Goal: Information Seeking & Learning: Learn about a topic

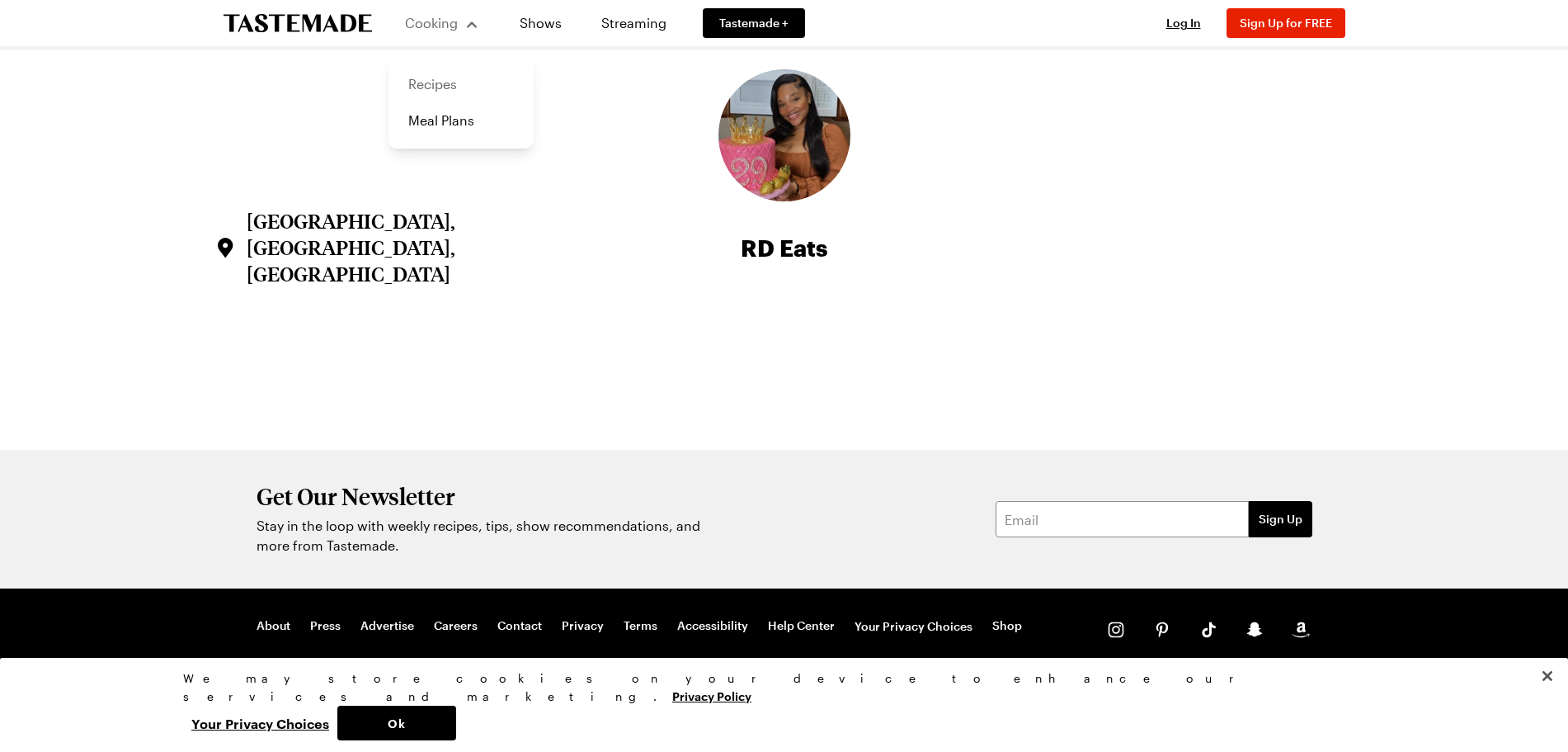
click at [420, 84] on link "Recipes" at bounding box center [461, 84] width 125 height 36
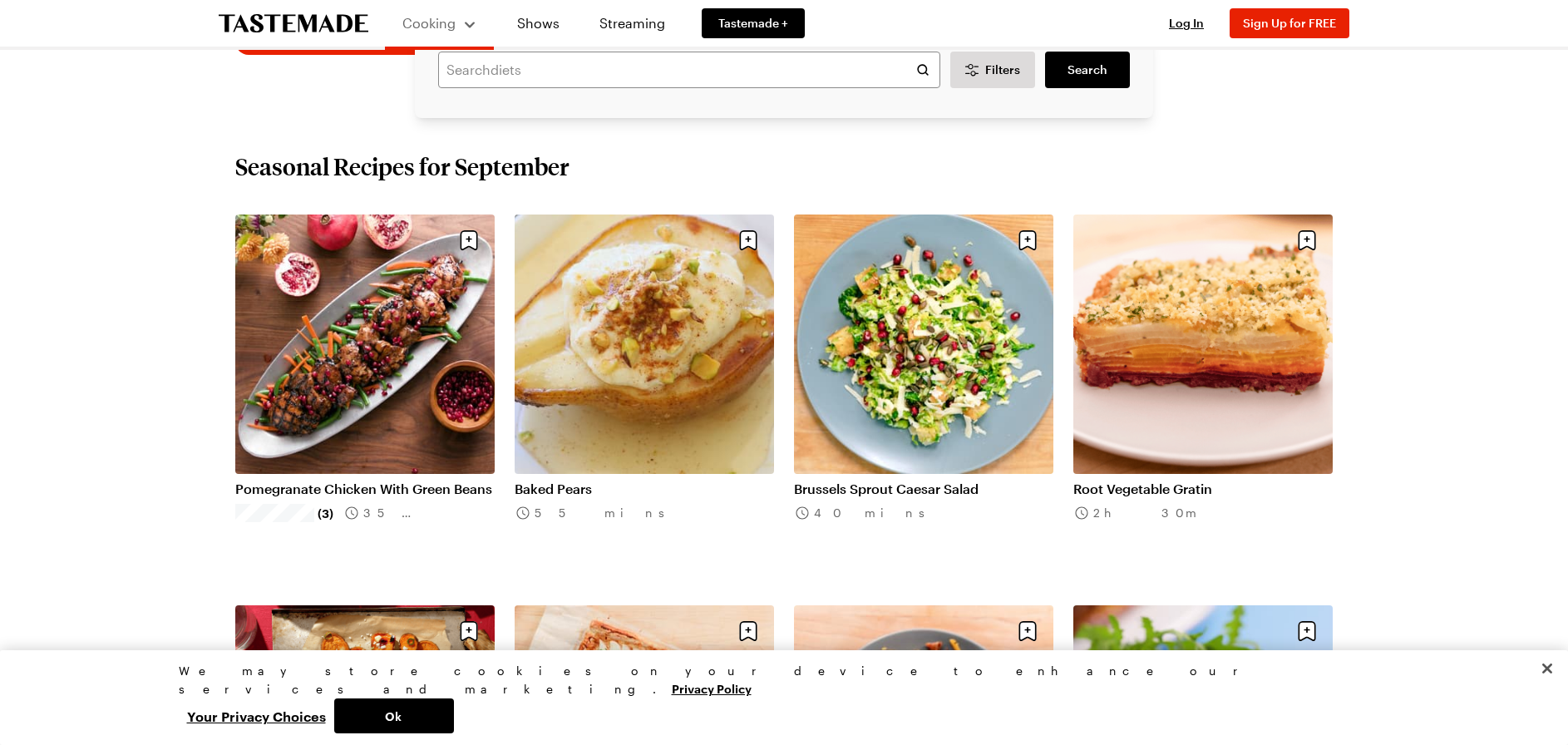
scroll to position [129, 0]
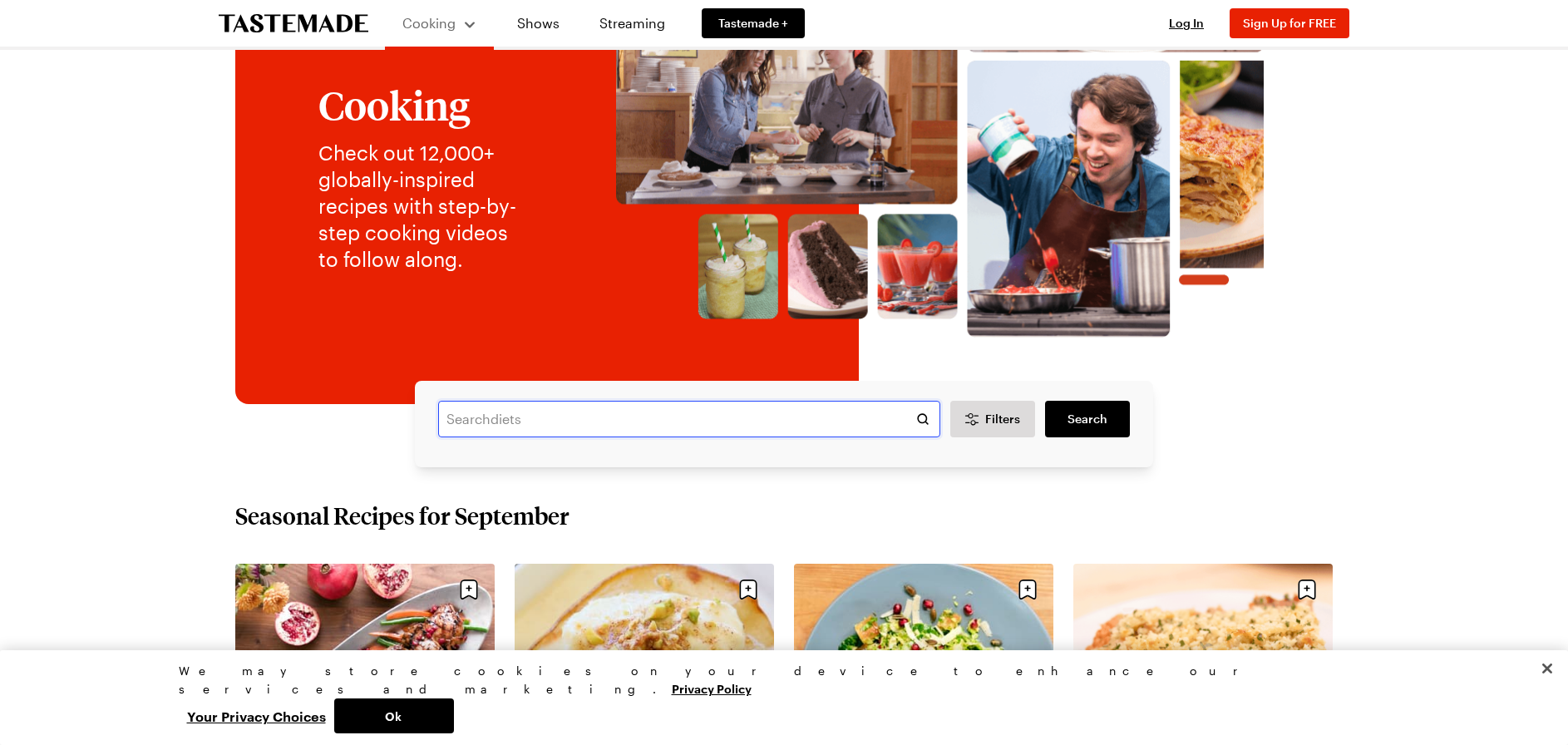
click at [617, 423] on input "text" at bounding box center [689, 419] width 503 height 36
type input "sweet potato cornbread"
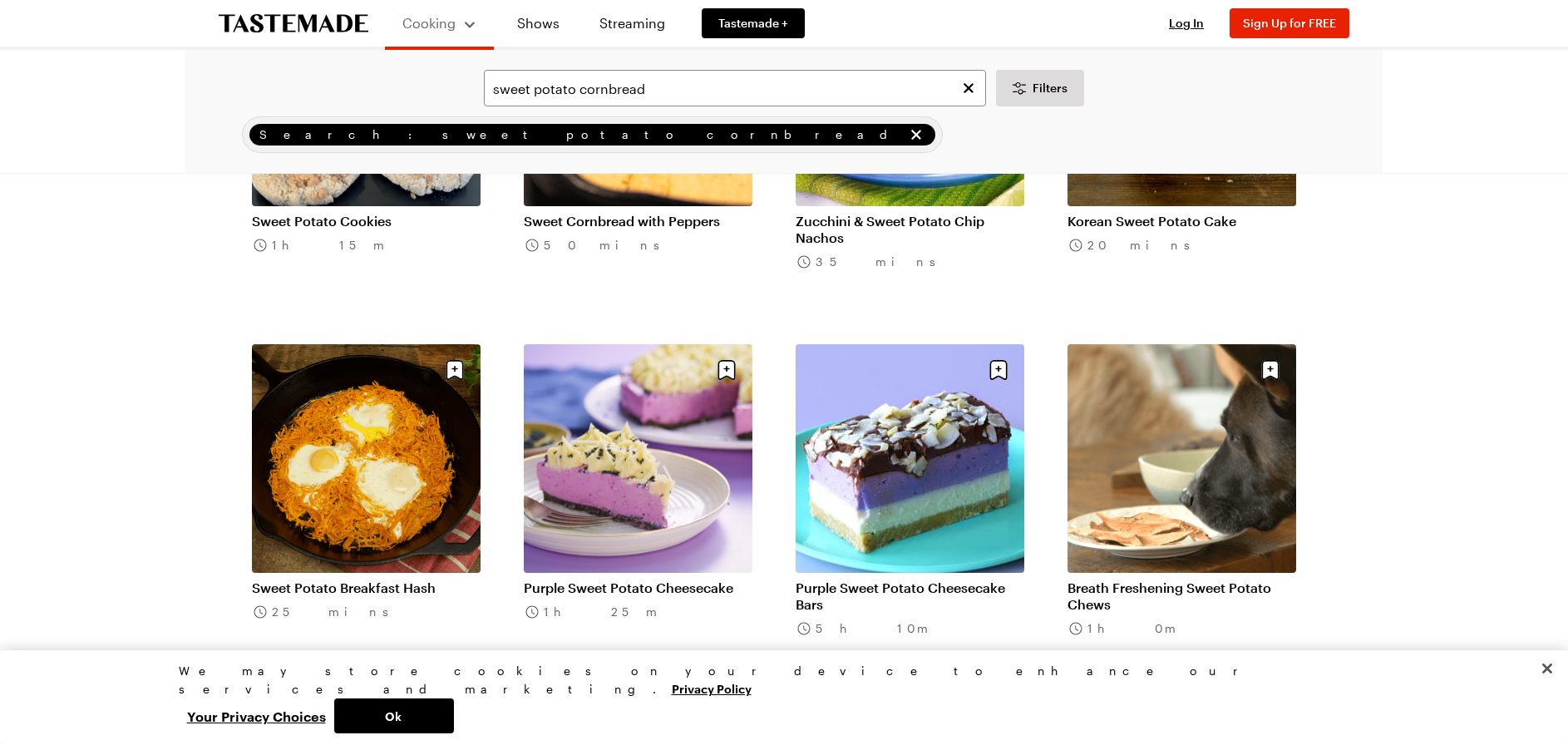
scroll to position [1413, 0]
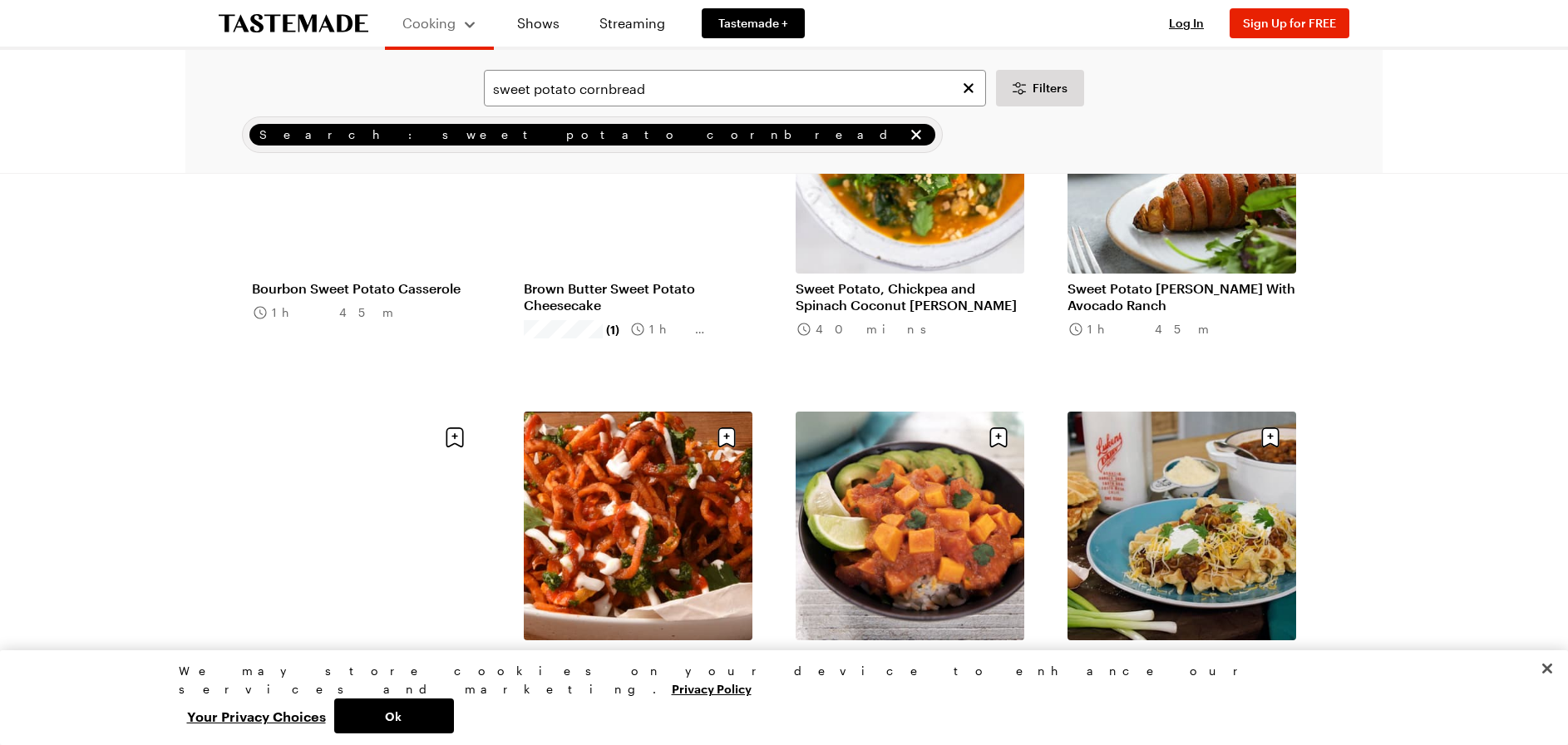
scroll to position [249, 0]
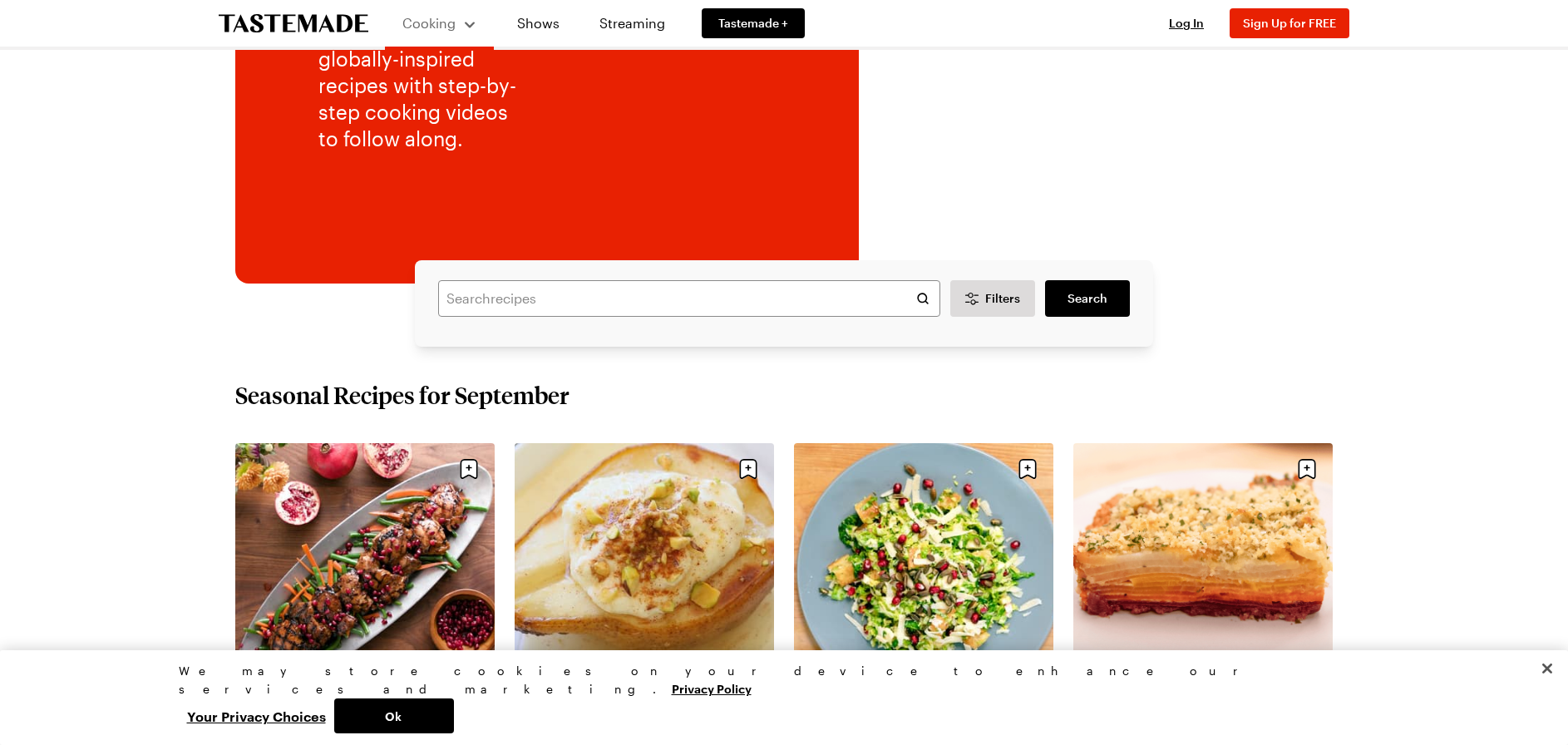
scroll to position [129, 0]
